Goal: Check status: Check status

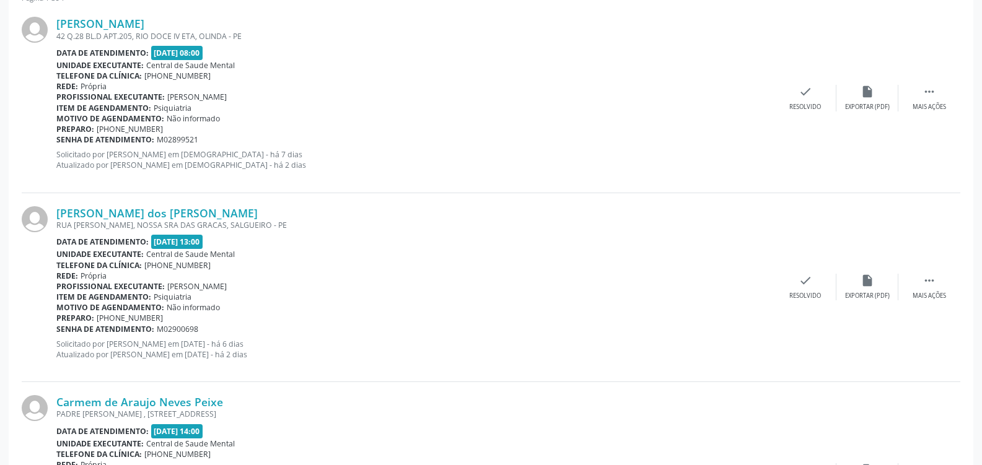
scroll to position [230, 0]
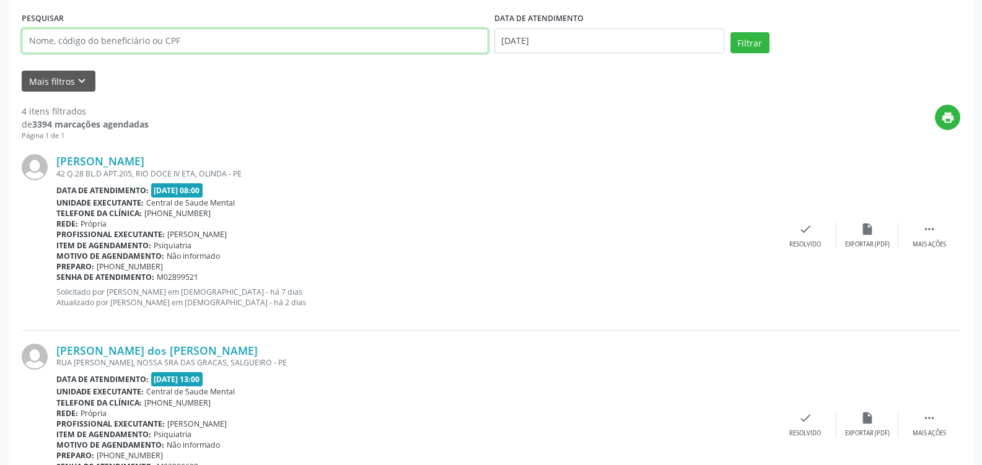
click at [266, 46] on input "text" at bounding box center [255, 40] width 466 height 25
type input "ISLANE BRANAO FLORENCIO"
click at [730, 32] on button "Filtrar" at bounding box center [749, 42] width 39 height 21
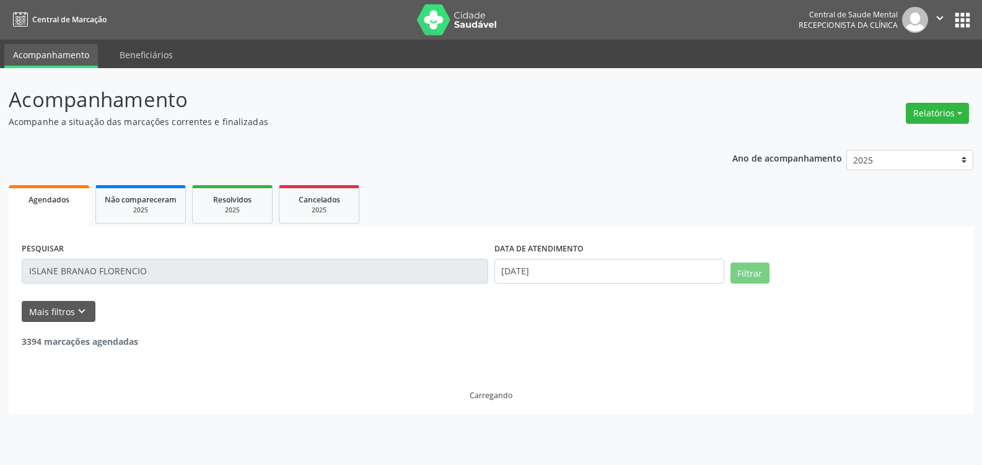
scroll to position [0, 0]
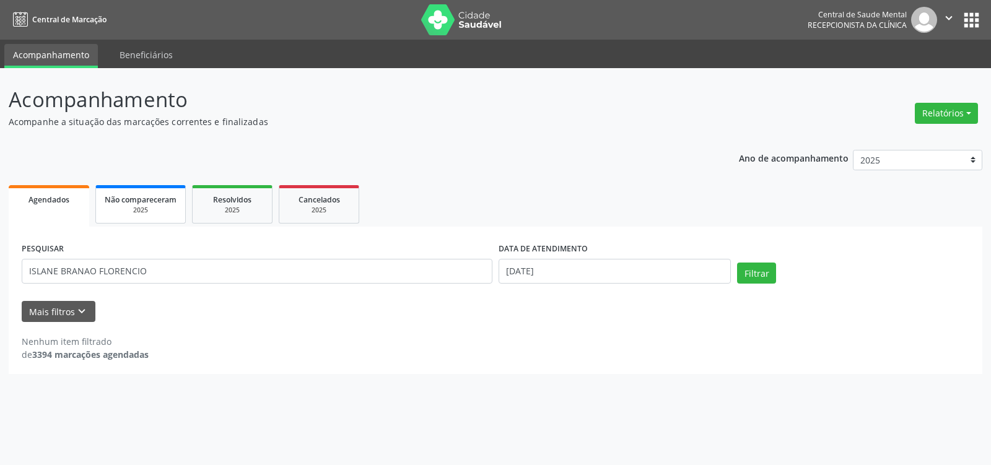
click at [162, 204] on span "Não compareceram" at bounding box center [141, 199] width 72 height 11
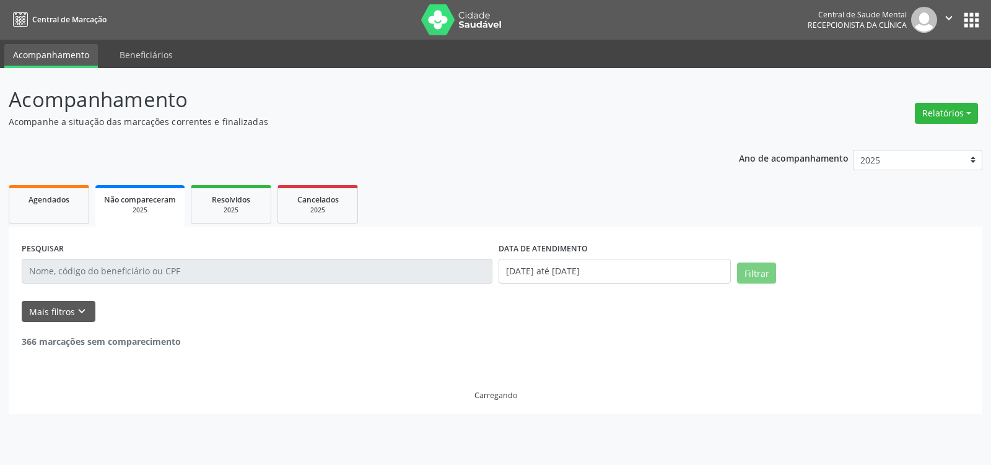
click at [126, 271] on input "text" at bounding box center [257, 271] width 471 height 25
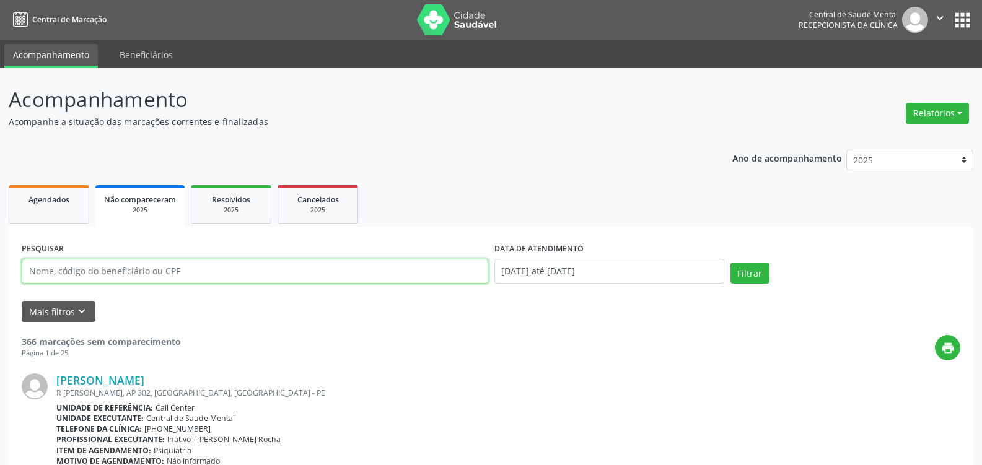
click at [126, 271] on input "text" at bounding box center [255, 271] width 466 height 25
click at [207, 264] on input "ISLANE BRANDAO FLORENCIO" at bounding box center [255, 271] width 466 height 25
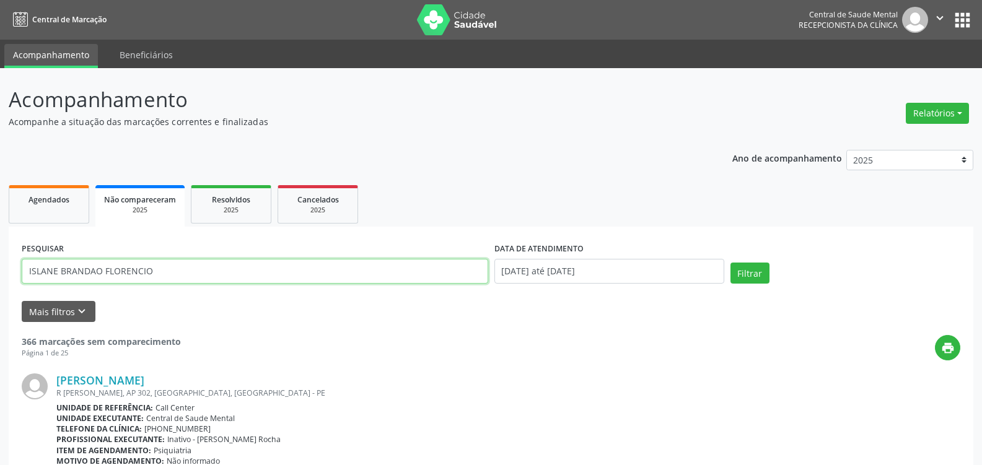
type input "ISLANE BRANDAO FLORENCIO"
click at [730, 263] on button "Filtrar" at bounding box center [749, 273] width 39 height 21
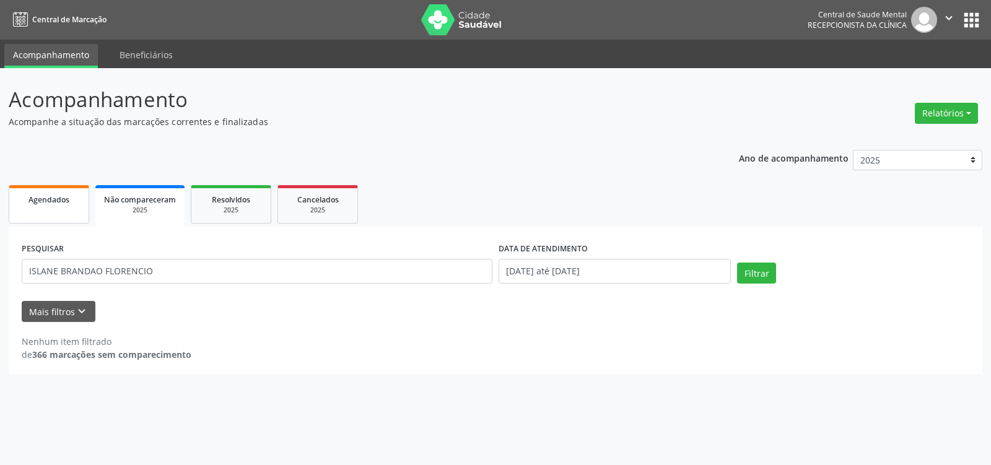
click at [61, 196] on span "Agendados" at bounding box center [48, 199] width 41 height 11
click at [766, 267] on button "Filtrar" at bounding box center [756, 273] width 39 height 21
drag, startPoint x: 189, startPoint y: 261, endPoint x: 0, endPoint y: 265, distance: 188.9
click at [0, 268] on div "Acompanhamento Acompanhe a situação das marcações correntes e finalizadas Relat…" at bounding box center [495, 266] width 991 height 397
click at [764, 262] on div "PESQUISAR DATA DE ATENDIMENTO [DATE] Filtrar" at bounding box center [496, 266] width 954 height 53
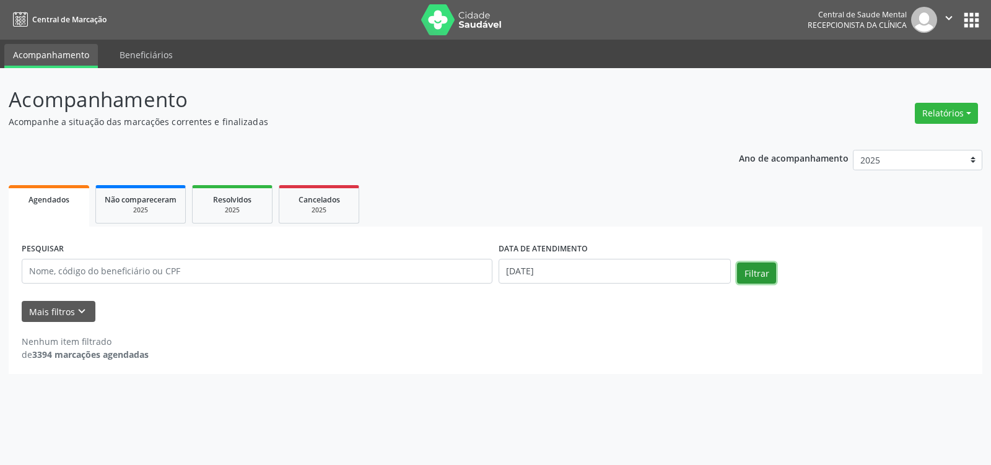
click at [765, 282] on button "Filtrar" at bounding box center [756, 273] width 39 height 21
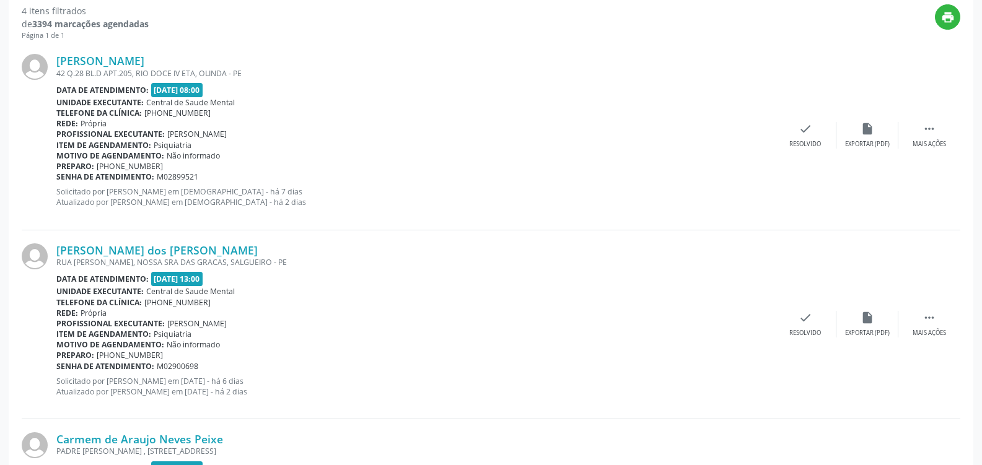
scroll to position [189, 0]
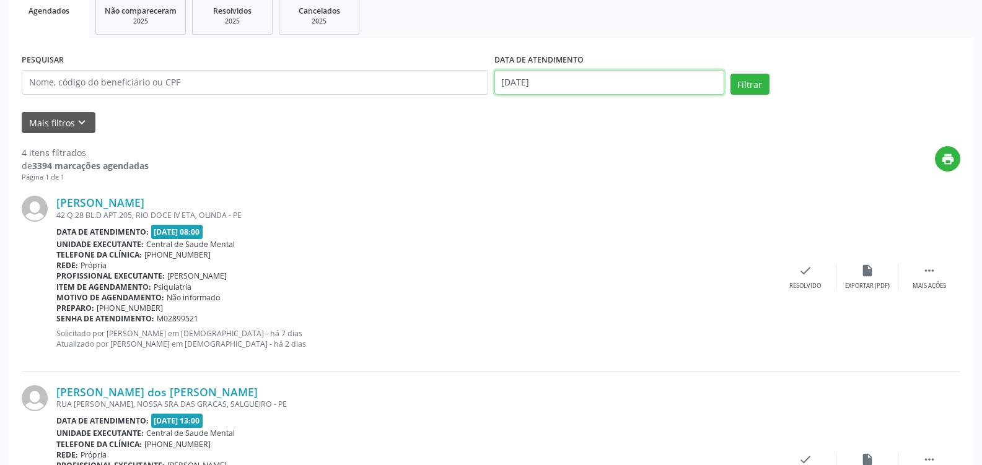
click at [684, 79] on input "[DATE]" at bounding box center [609, 82] width 230 height 25
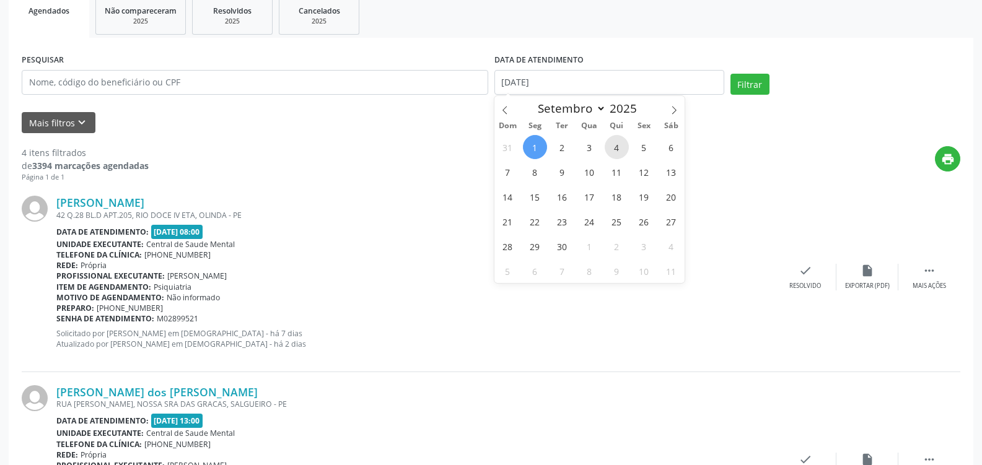
click at [621, 151] on span "4" at bounding box center [616, 147] width 24 height 24
type input "[DATE]"
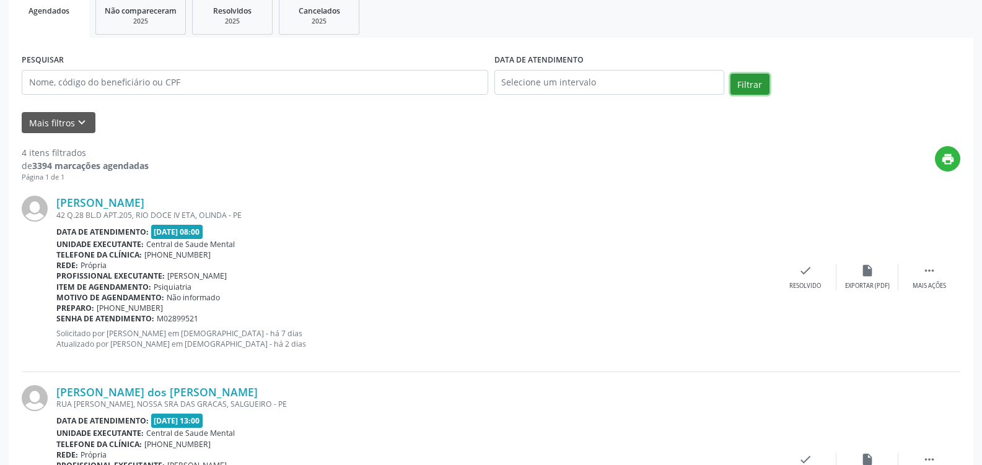
click at [766, 87] on button "Filtrar" at bounding box center [749, 84] width 39 height 21
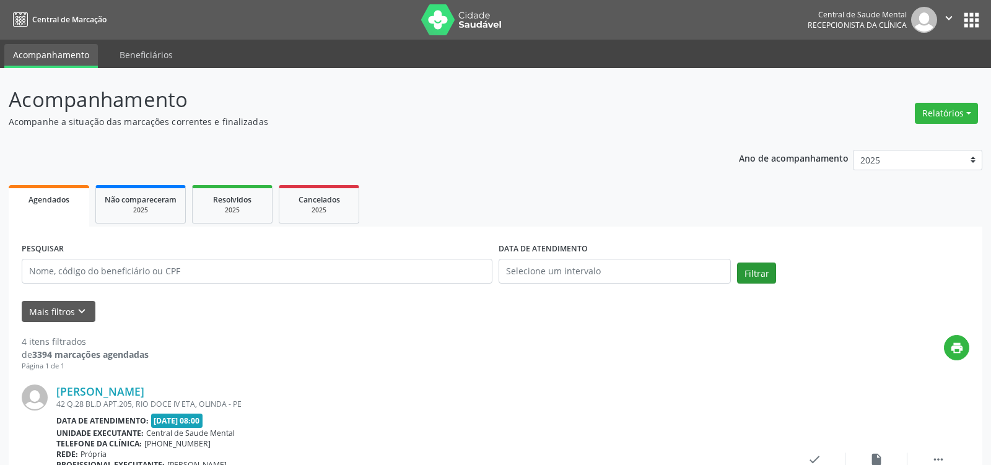
click at [766, 87] on header "Acompanhamento Acompanhe a situação das marcações correntes e finalizadas Relat…" at bounding box center [496, 106] width 974 height 44
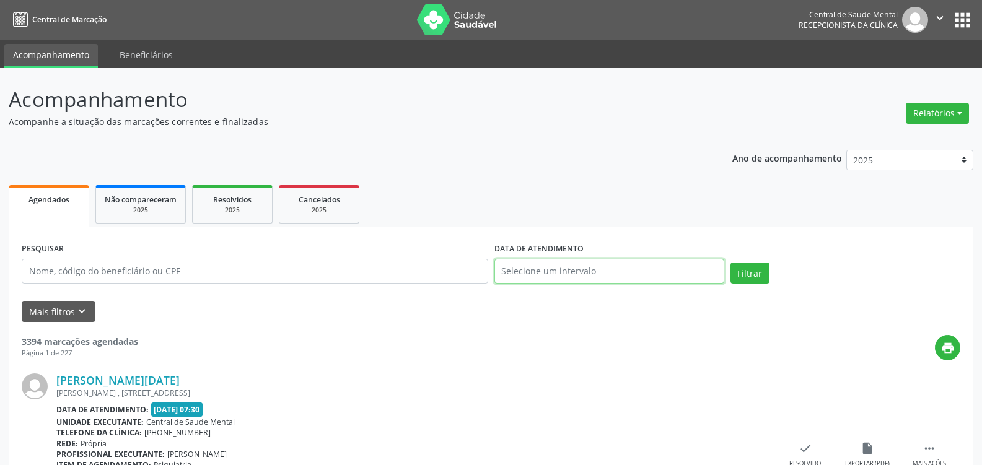
click at [598, 263] on input "text" at bounding box center [609, 271] width 230 height 25
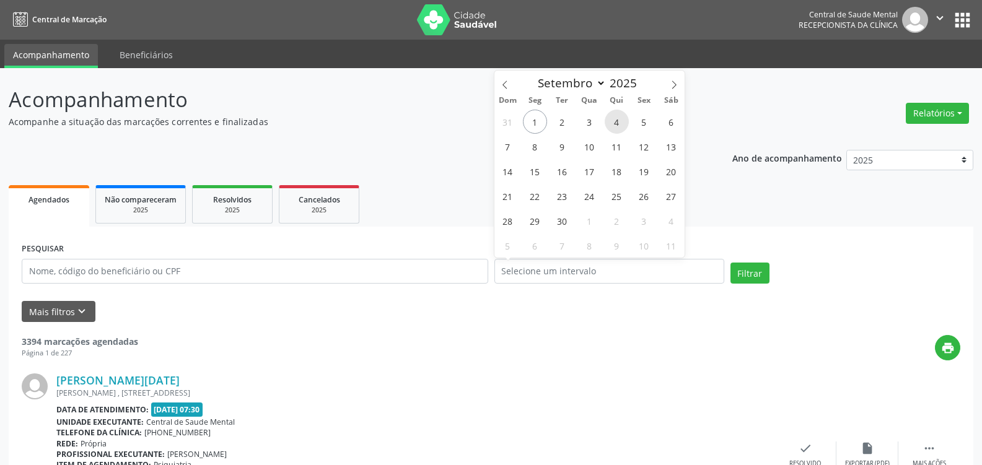
click at [611, 128] on span "4" at bounding box center [616, 122] width 24 height 24
type input "[DATE]"
click at [612, 127] on span "4" at bounding box center [616, 122] width 24 height 24
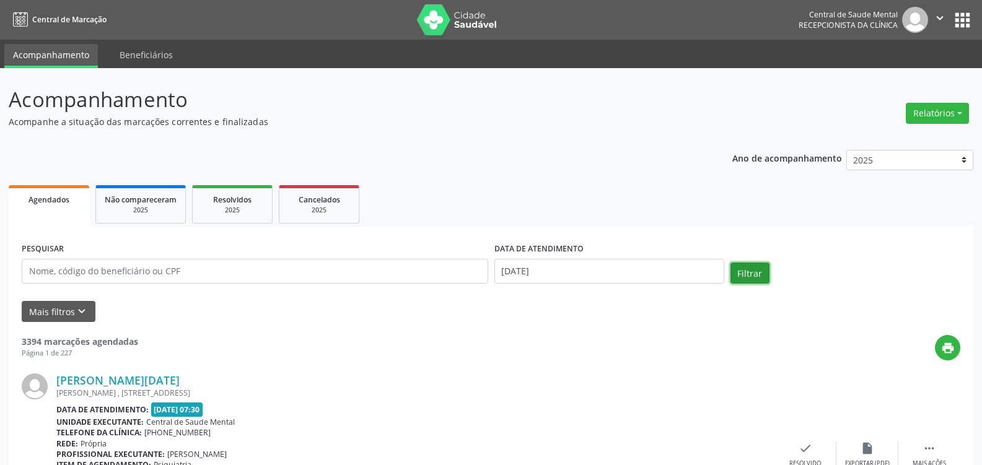
click at [751, 277] on button "Filtrar" at bounding box center [749, 273] width 39 height 21
